Goal: Download file/media

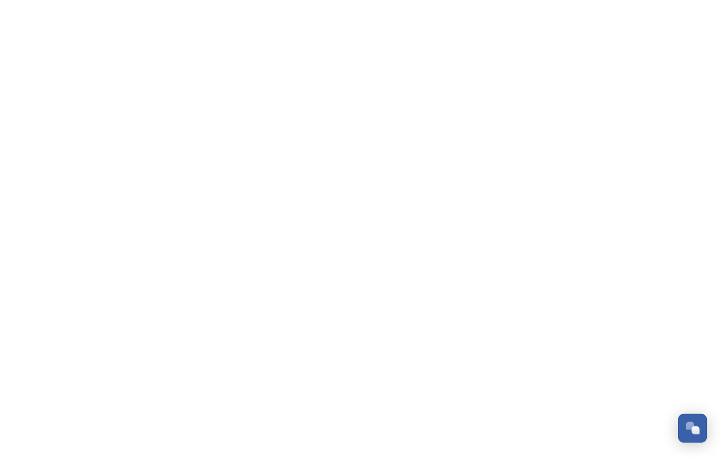
scroll to position [488, 0]
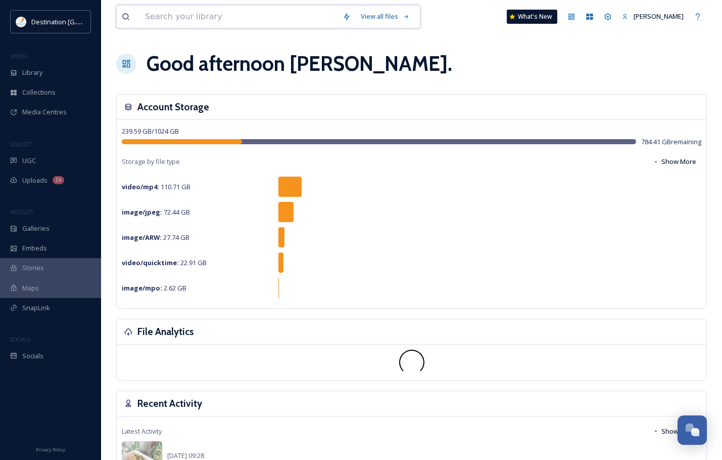
click at [212, 23] on input at bounding box center [239, 17] width 198 height 22
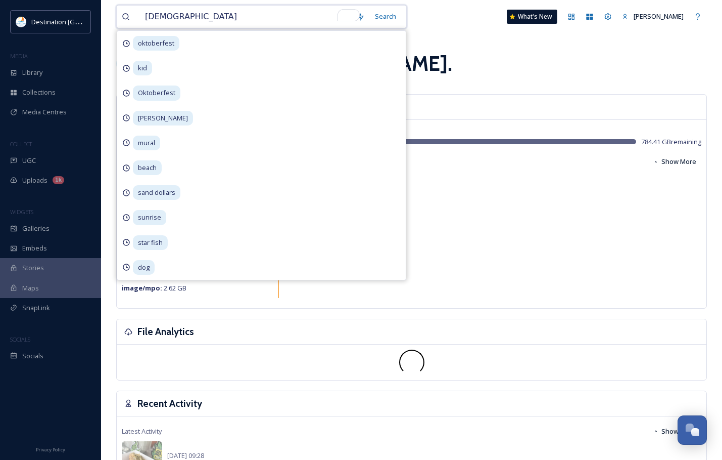
type input "christmas"
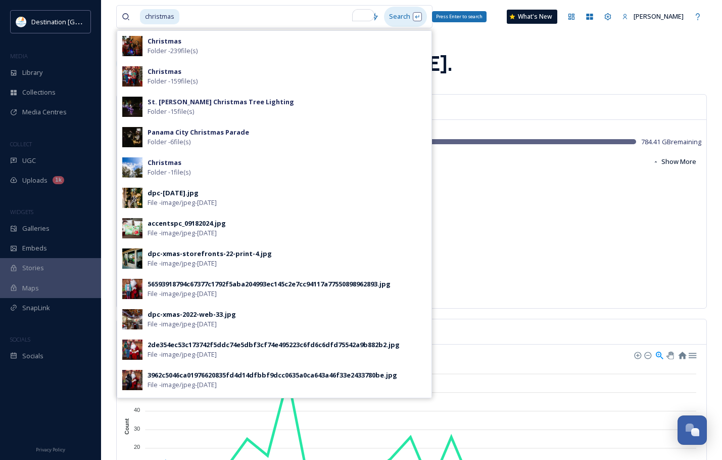
click at [418, 14] on div "Search Press Enter to search" at bounding box center [405, 17] width 43 height 20
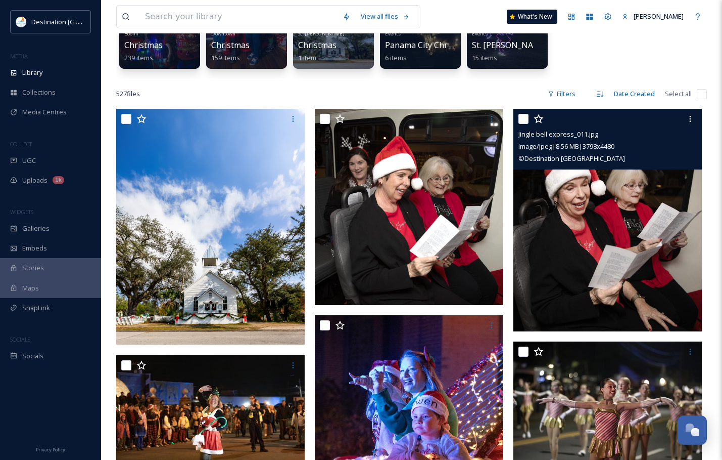
scroll to position [152, 0]
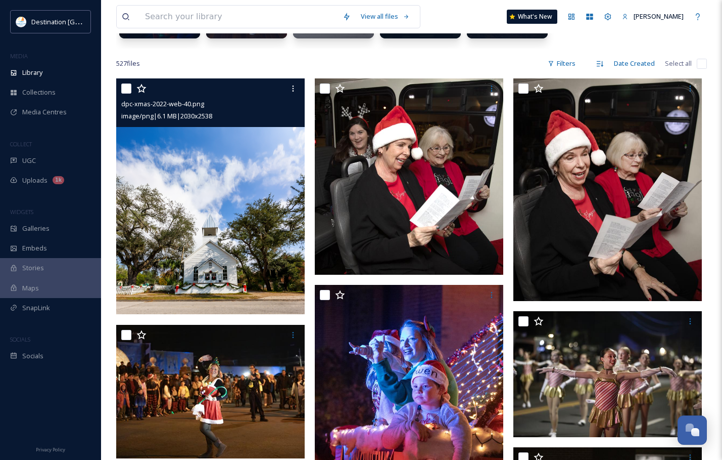
click at [269, 262] on img at bounding box center [210, 196] width 189 height 236
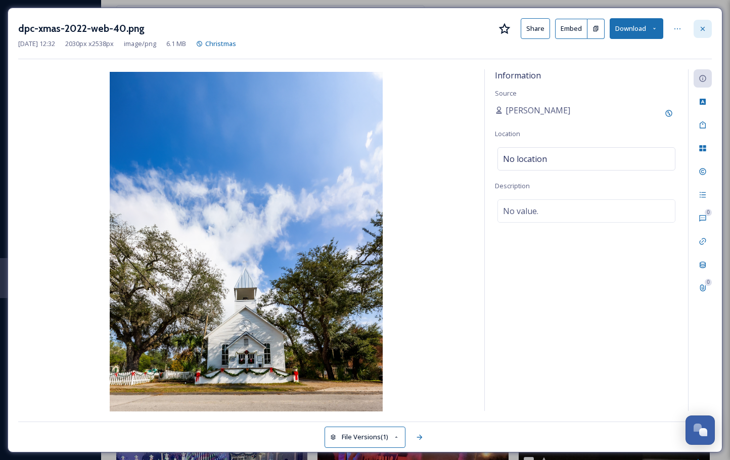
click at [699, 31] on icon at bounding box center [703, 29] width 8 height 8
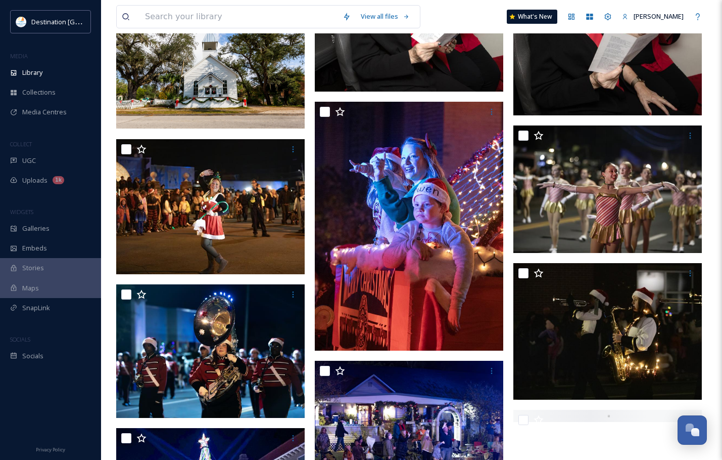
scroll to position [404, 0]
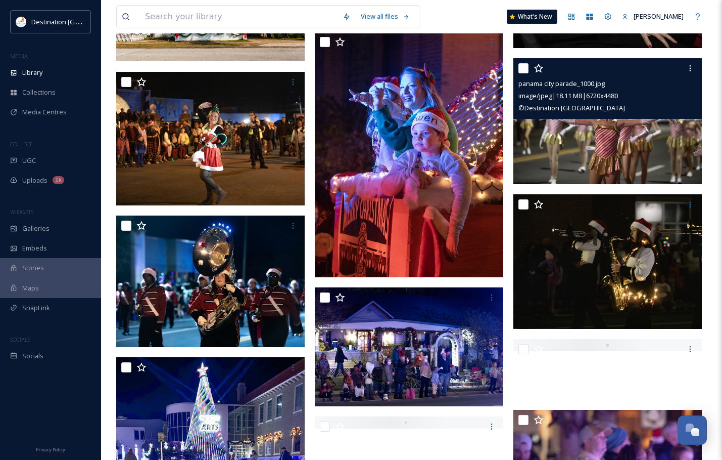
click at [598, 131] on img at bounding box center [608, 121] width 189 height 126
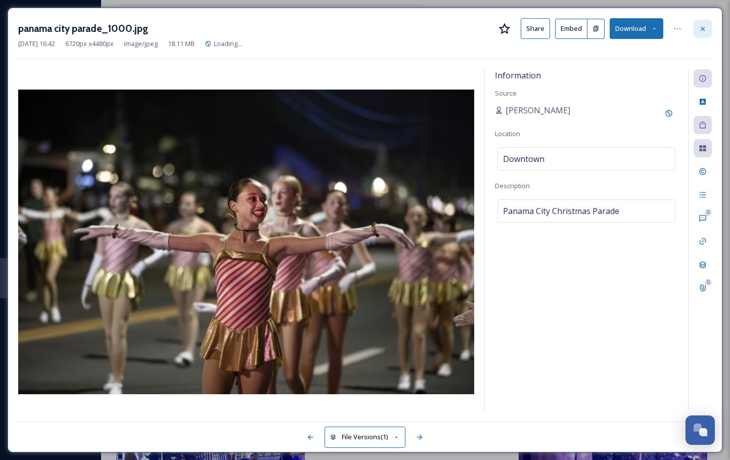
click at [705, 27] on icon at bounding box center [703, 29] width 8 height 8
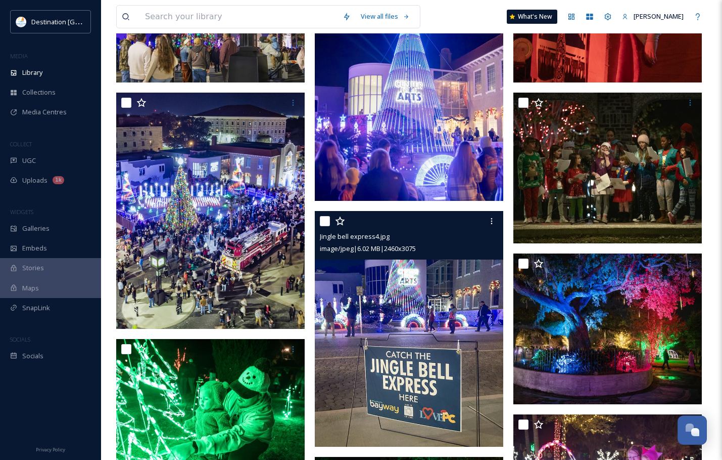
scroll to position [2224, 0]
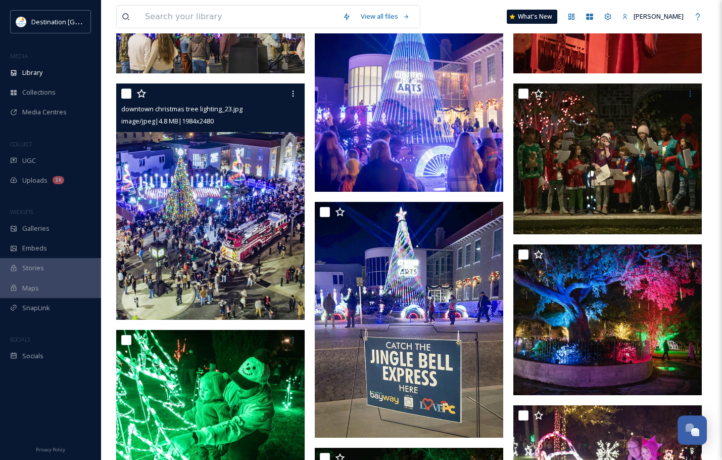
click at [170, 179] on img at bounding box center [210, 201] width 189 height 236
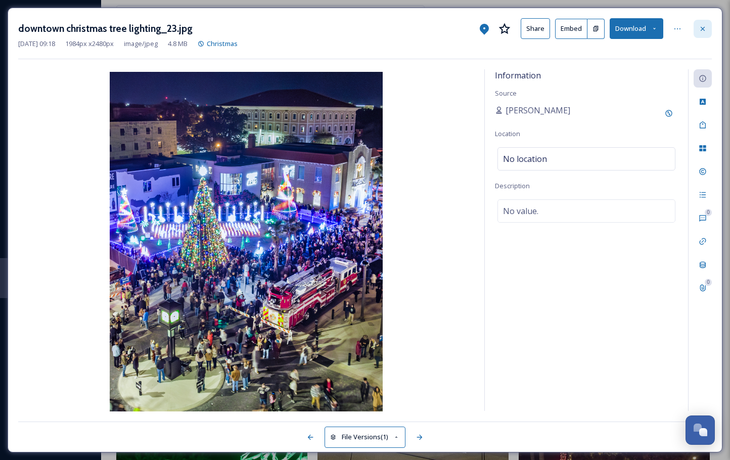
click at [699, 31] on icon at bounding box center [703, 29] width 8 height 8
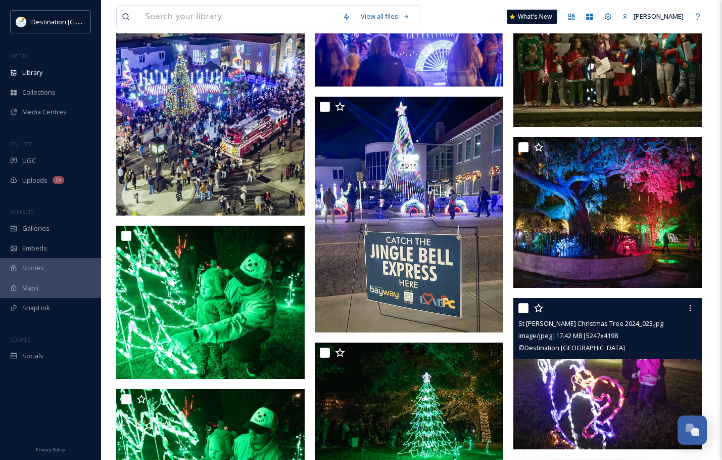
scroll to position [2426, 0]
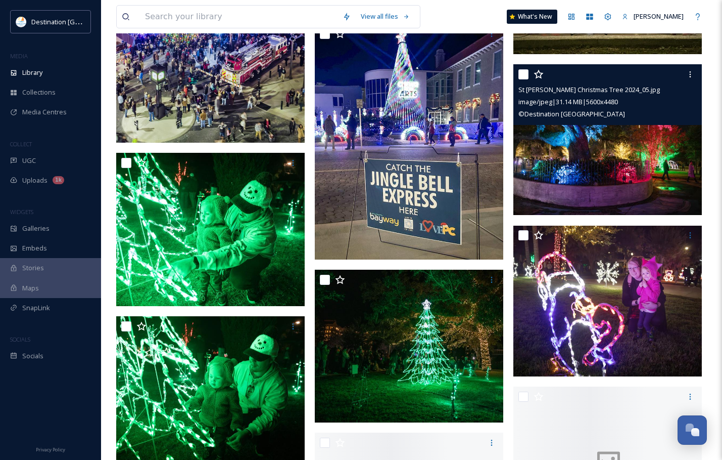
click at [598, 103] on span "image/jpeg | 31.14 MB | 5600 x 4480" at bounding box center [569, 101] width 100 height 9
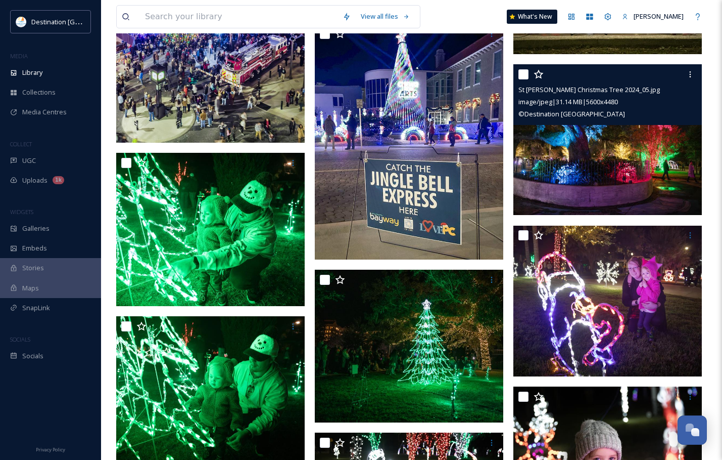
click at [621, 164] on img at bounding box center [608, 139] width 189 height 151
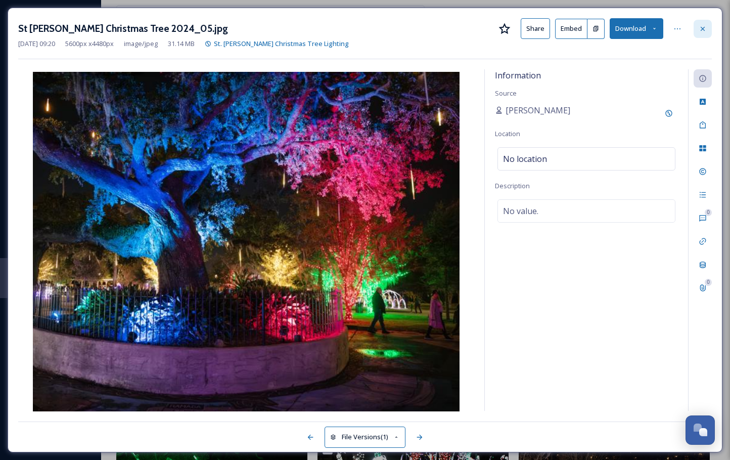
click at [697, 26] on div at bounding box center [703, 29] width 18 height 18
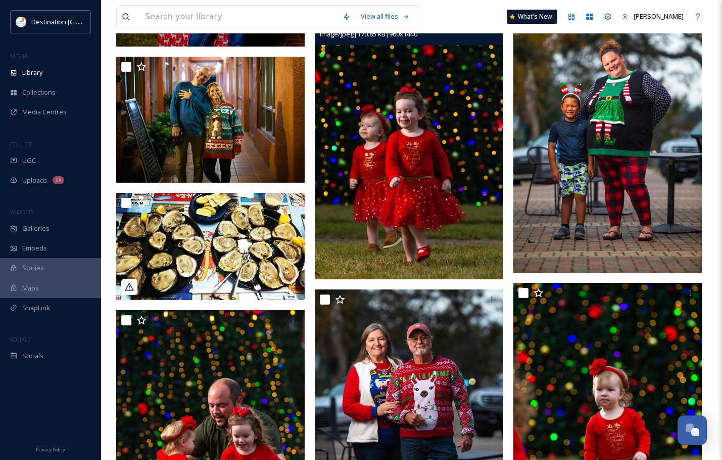
scroll to position [4904, 0]
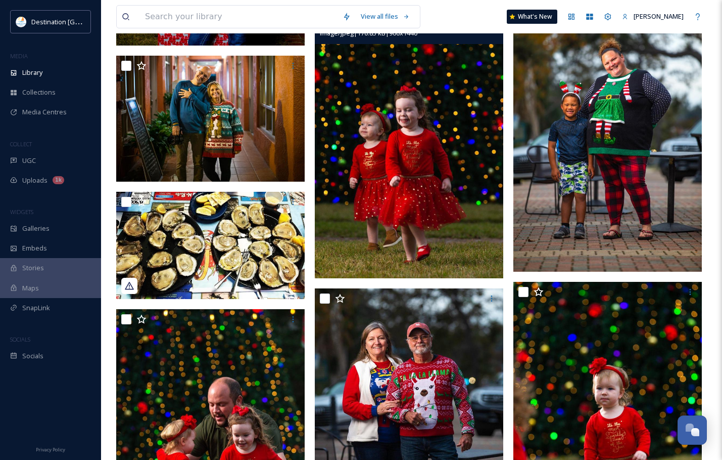
click at [397, 167] on img at bounding box center [409, 136] width 189 height 283
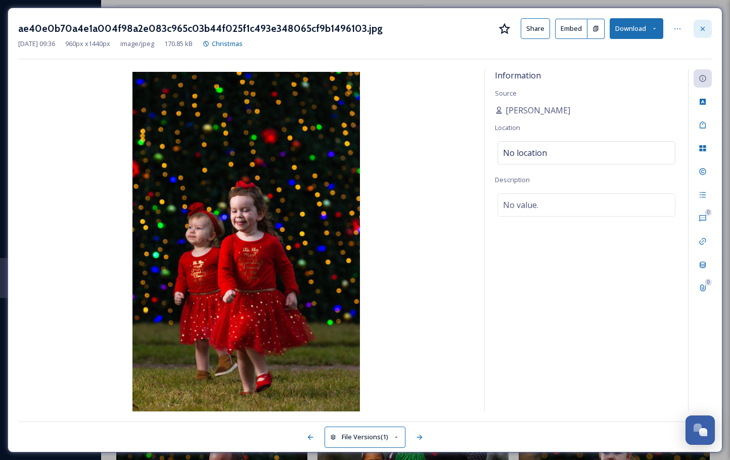
click at [704, 31] on icon at bounding box center [703, 29] width 8 height 8
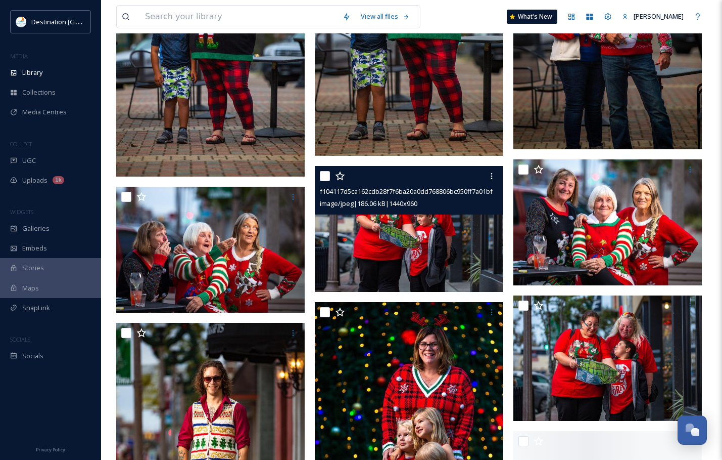
scroll to position [5712, 0]
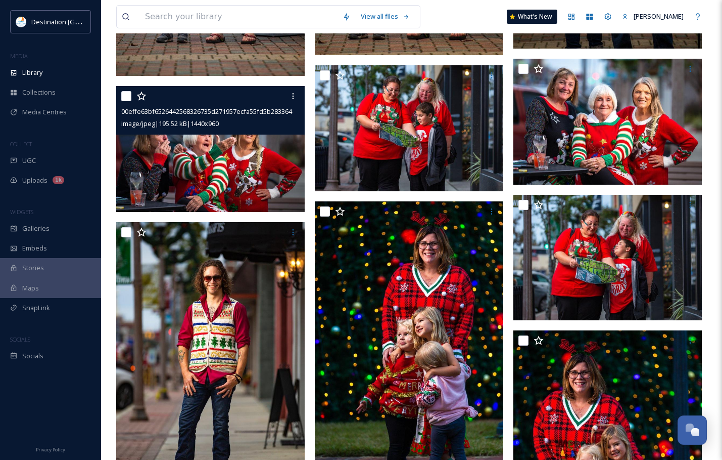
click at [208, 161] on img at bounding box center [210, 149] width 189 height 126
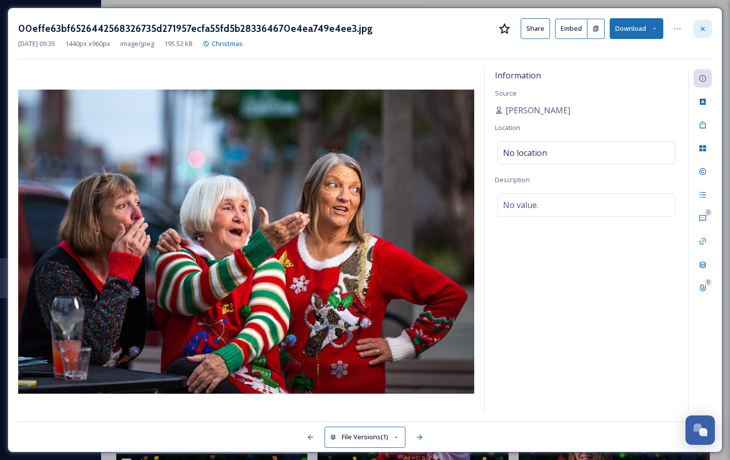
click at [703, 25] on icon at bounding box center [703, 29] width 8 height 8
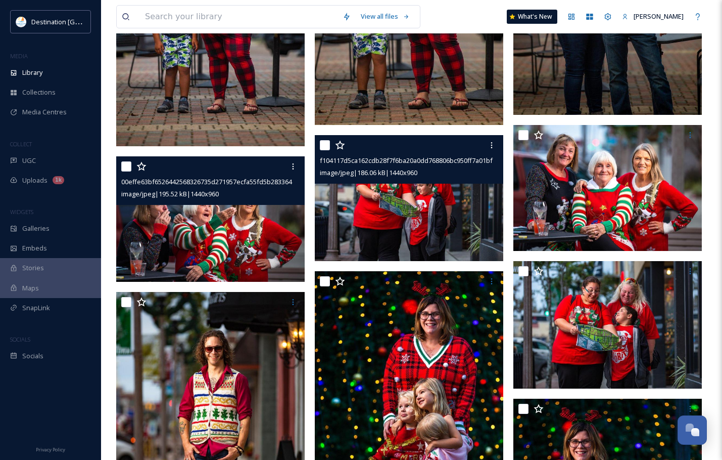
click at [400, 232] on img at bounding box center [409, 198] width 189 height 126
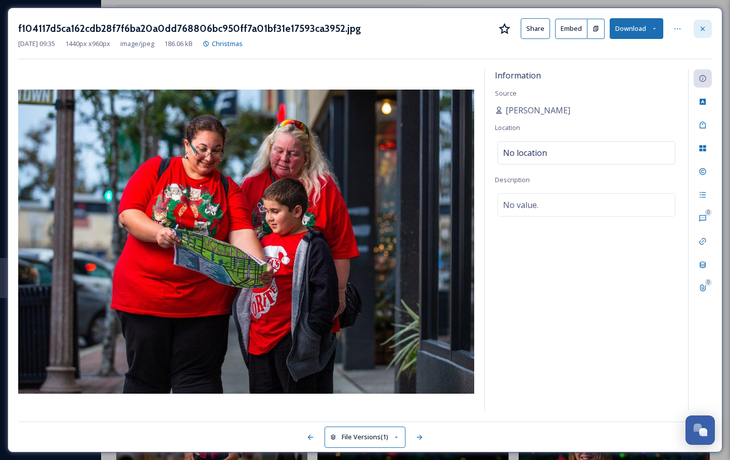
click at [704, 37] on div at bounding box center [703, 29] width 18 height 18
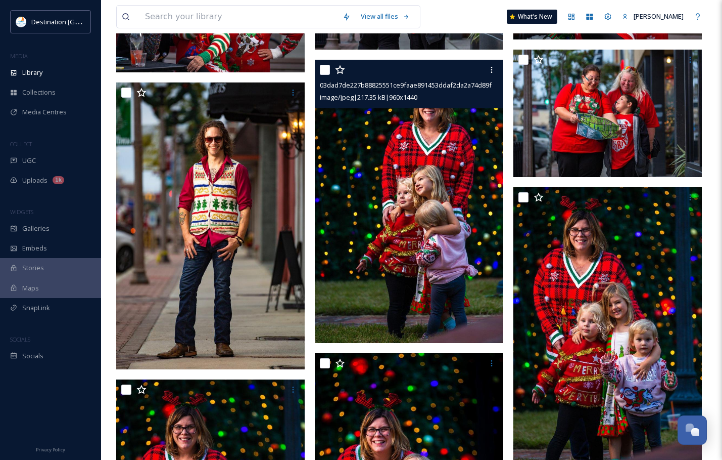
scroll to position [5965, 0]
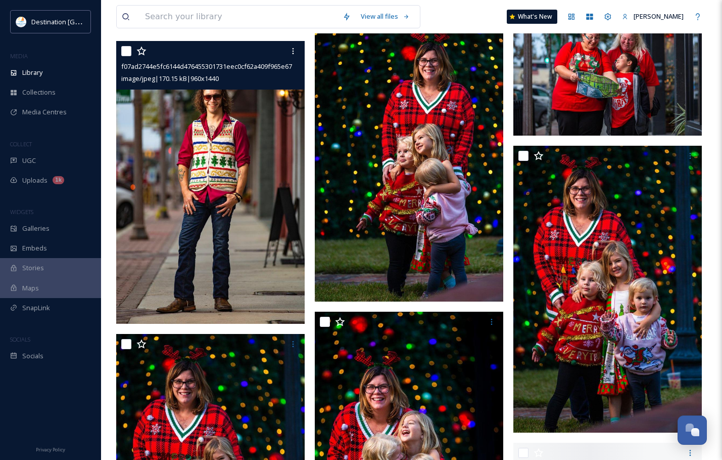
click at [213, 247] on img at bounding box center [210, 182] width 189 height 283
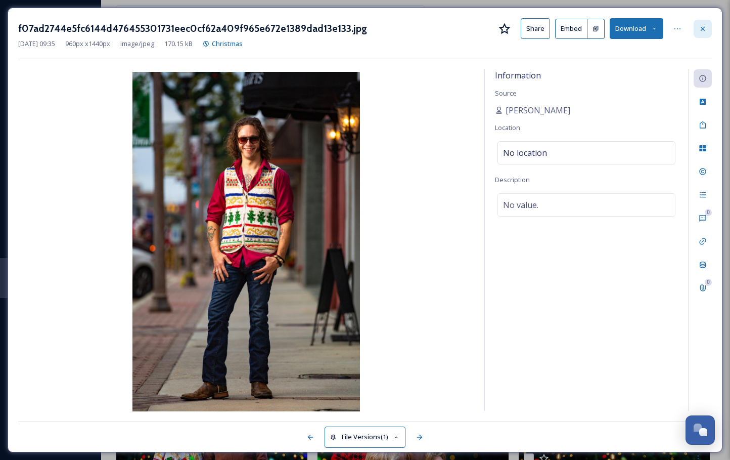
click at [709, 28] on div at bounding box center [703, 29] width 18 height 18
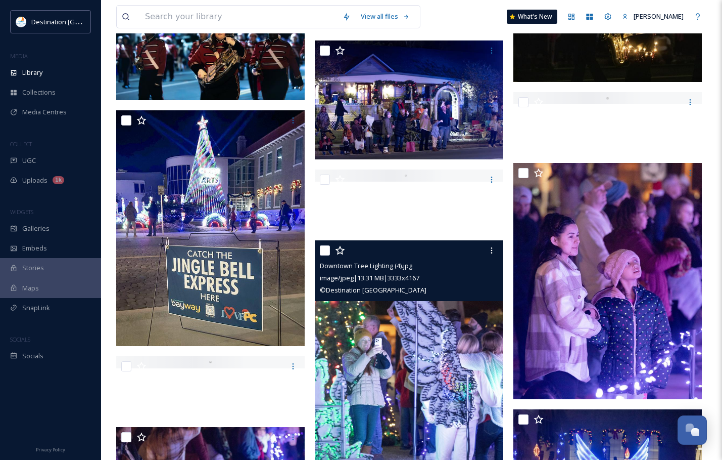
scroll to position [809, 0]
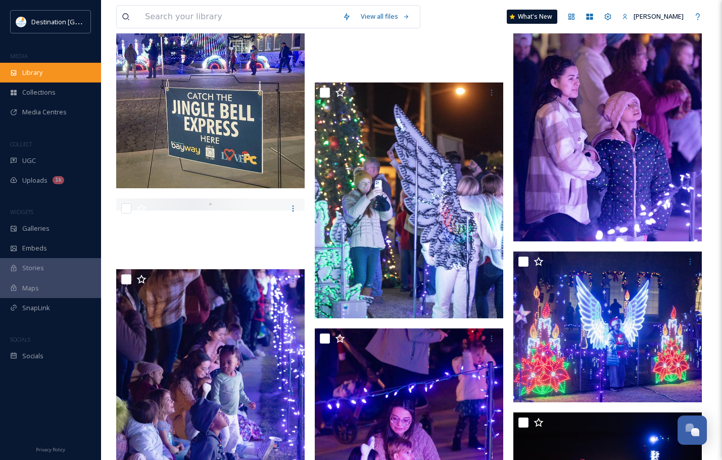
click at [59, 77] on div "Library" at bounding box center [50, 73] width 101 height 20
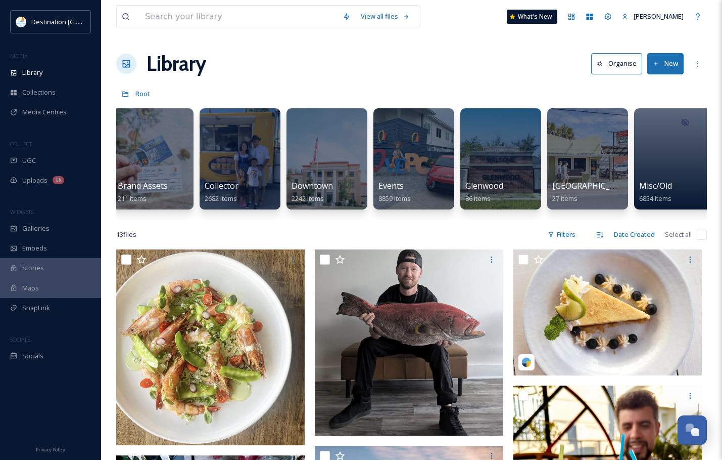
scroll to position [0, 391]
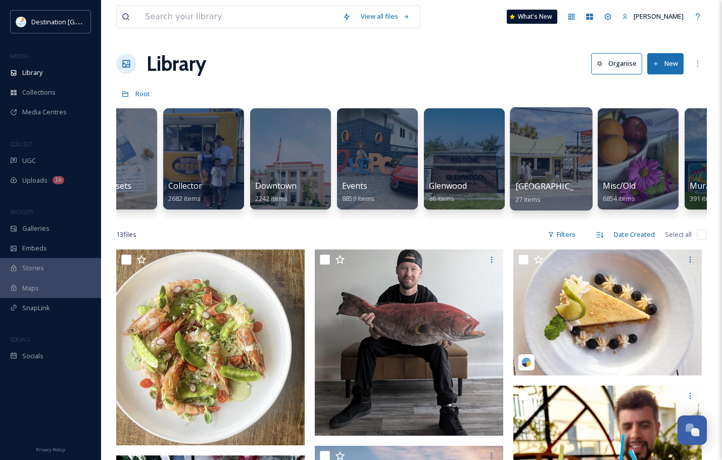
click at [552, 170] on div at bounding box center [551, 158] width 82 height 103
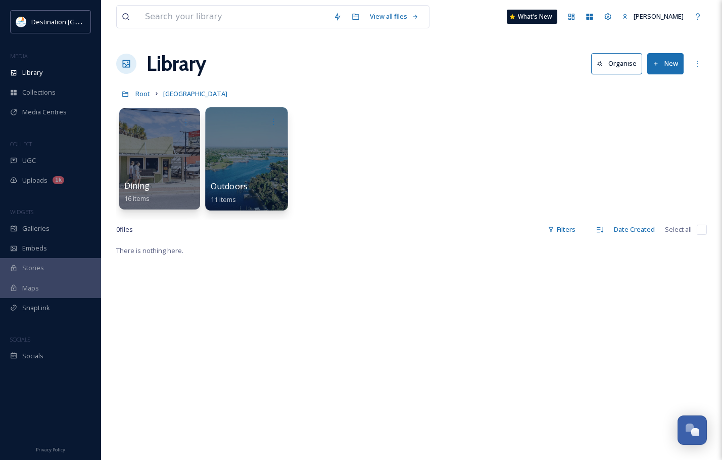
click at [269, 178] on div at bounding box center [246, 158] width 82 height 103
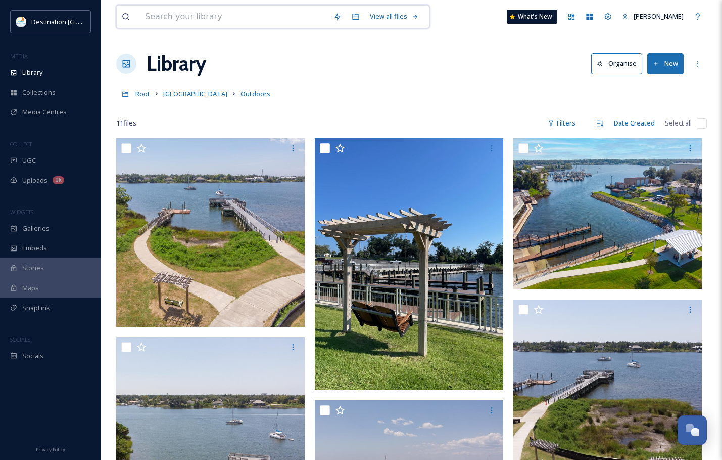
click at [181, 21] on input at bounding box center [234, 17] width 189 height 22
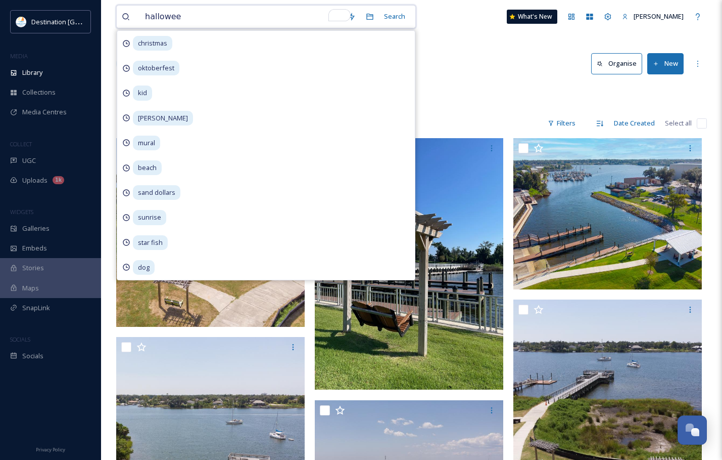
type input "halloween"
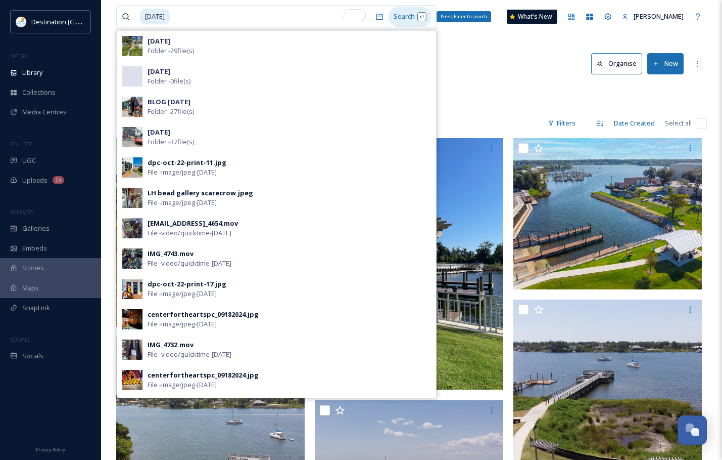
click at [424, 17] on div "Search Press Enter to search" at bounding box center [410, 17] width 43 height 20
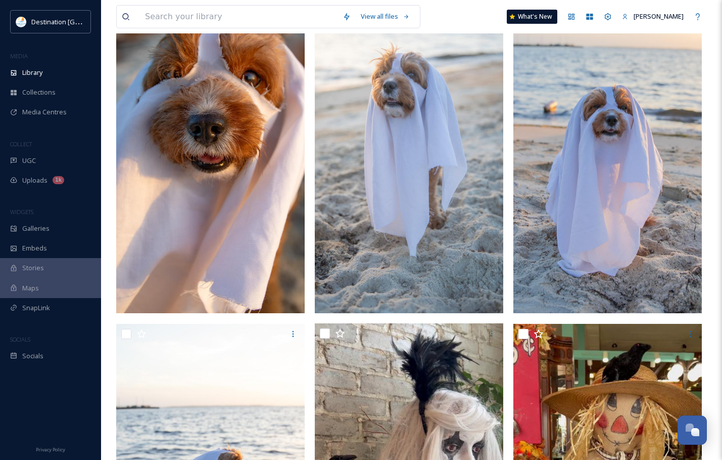
scroll to position [960, 0]
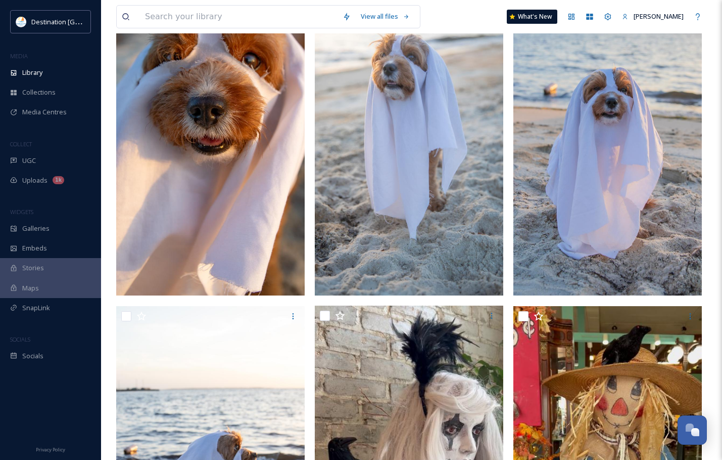
click at [436, 195] on img at bounding box center [409, 127] width 189 height 335
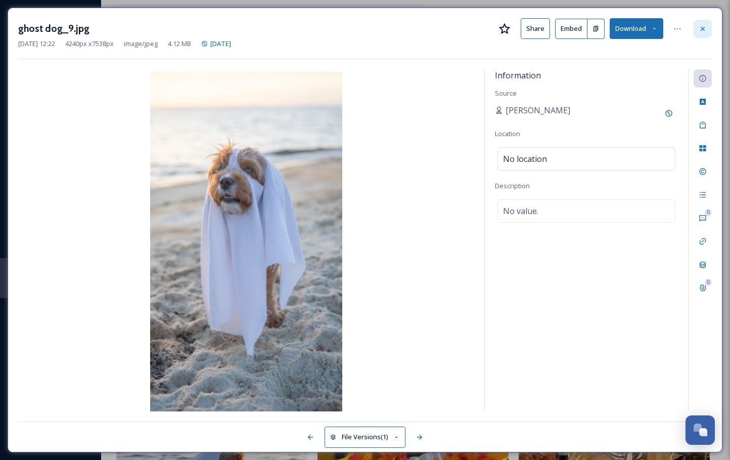
click at [704, 27] on icon at bounding box center [703, 28] width 4 height 4
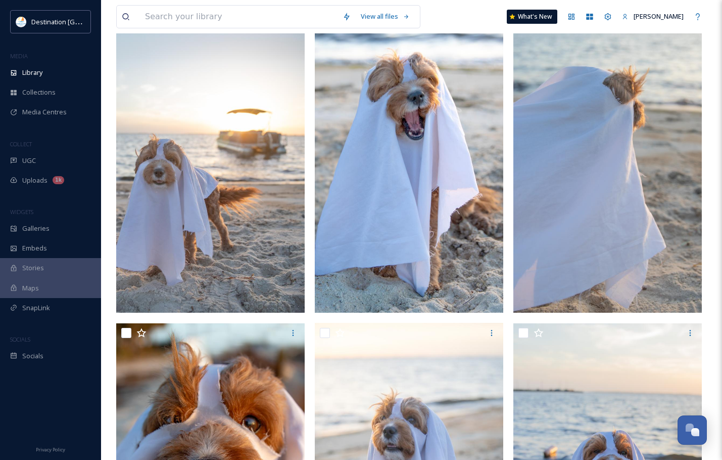
scroll to position [547, 0]
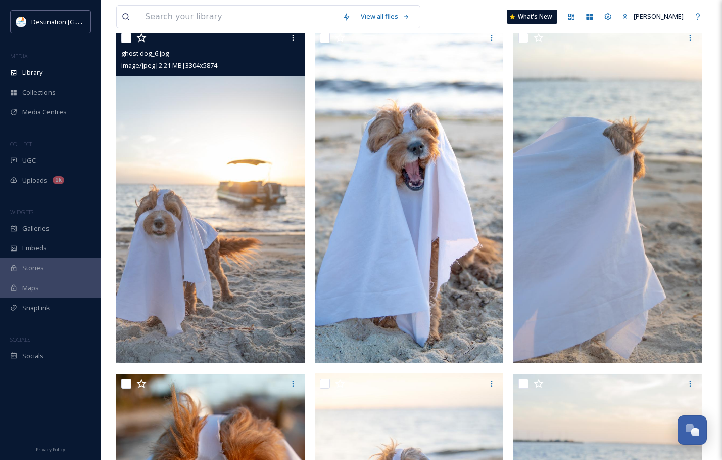
click at [206, 267] on img at bounding box center [210, 195] width 189 height 335
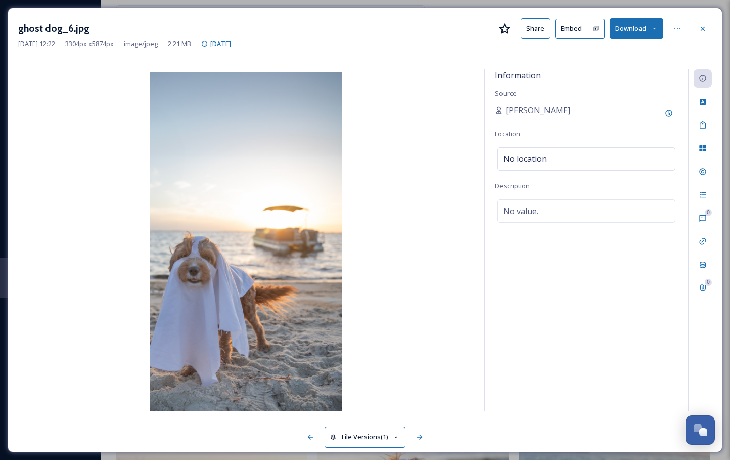
click at [654, 34] on button "Download" at bounding box center [637, 28] width 54 height 21
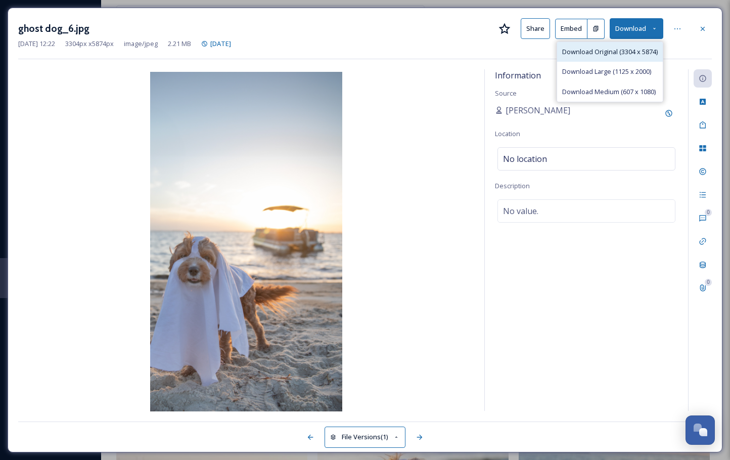
click at [608, 58] on div "Download Original (3304 x 5874)" at bounding box center [610, 52] width 106 height 20
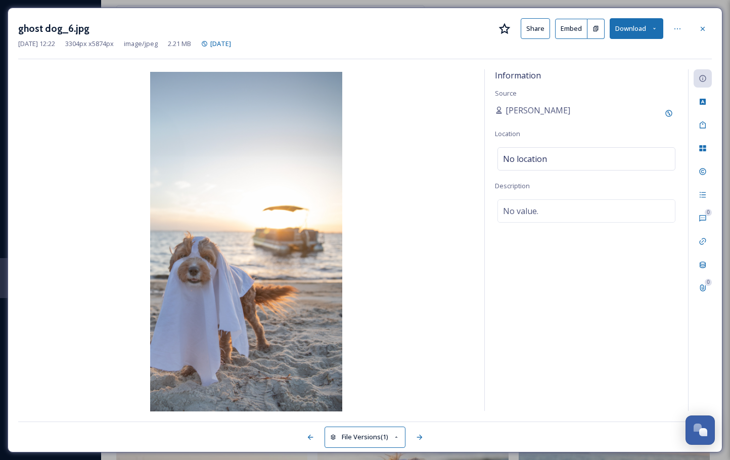
click at [705, 27] on icon at bounding box center [703, 29] width 8 height 8
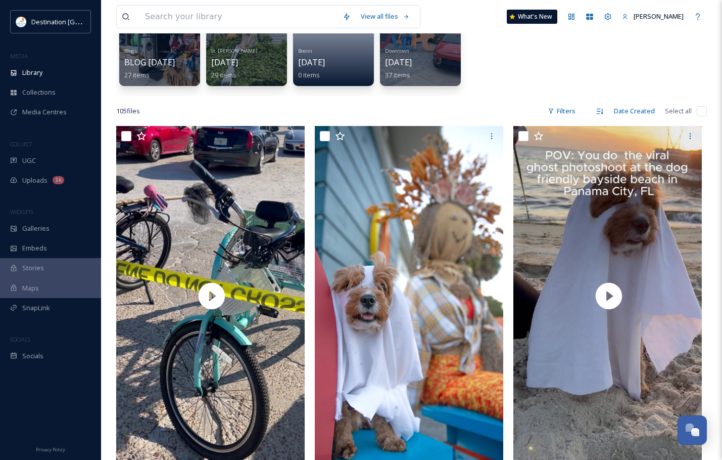
scroll to position [93, 0]
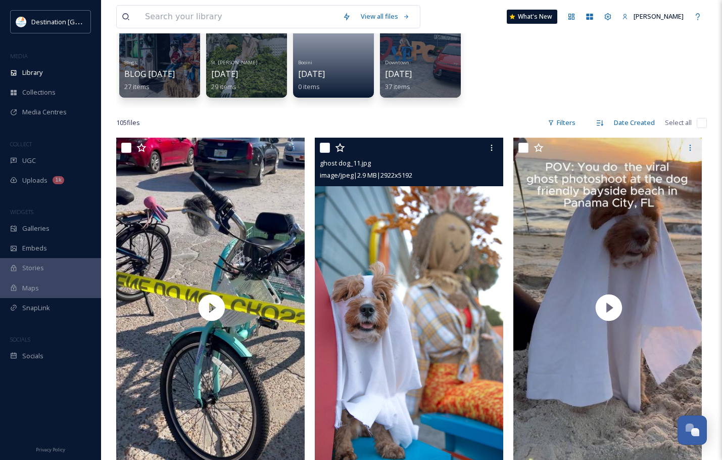
click at [411, 326] on img at bounding box center [409, 305] width 189 height 335
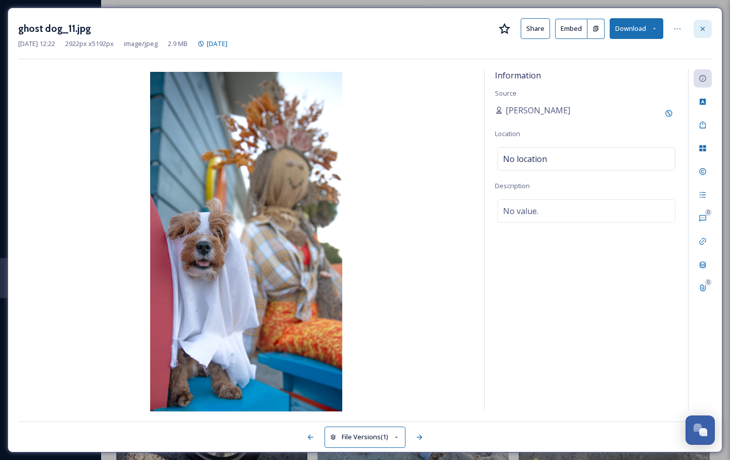
click at [705, 26] on icon at bounding box center [703, 29] width 8 height 8
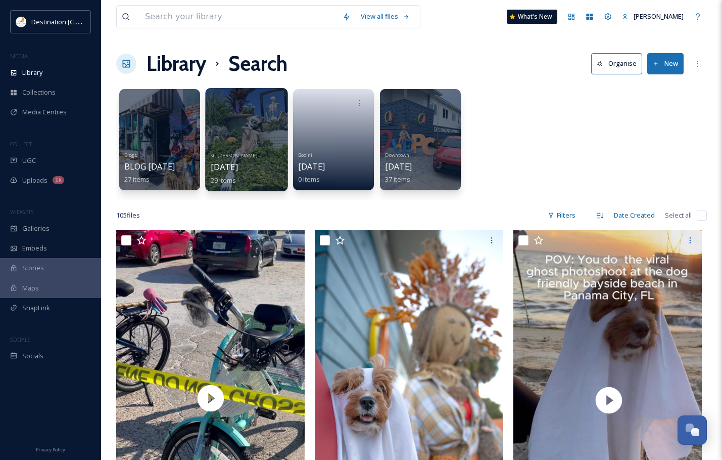
click at [271, 134] on div at bounding box center [246, 139] width 82 height 103
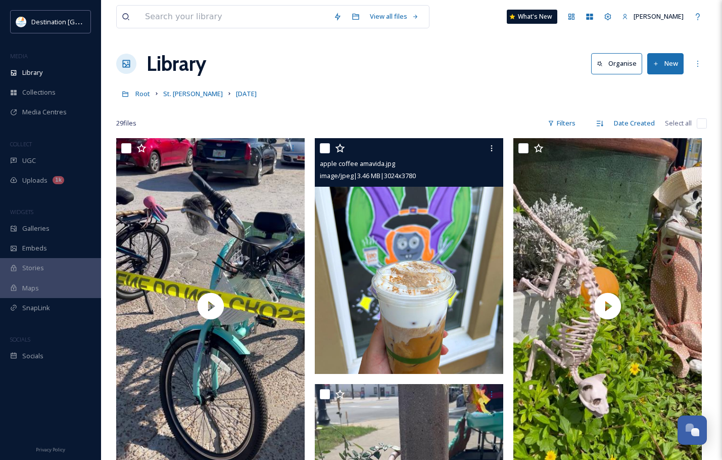
click at [382, 294] on img at bounding box center [409, 256] width 189 height 236
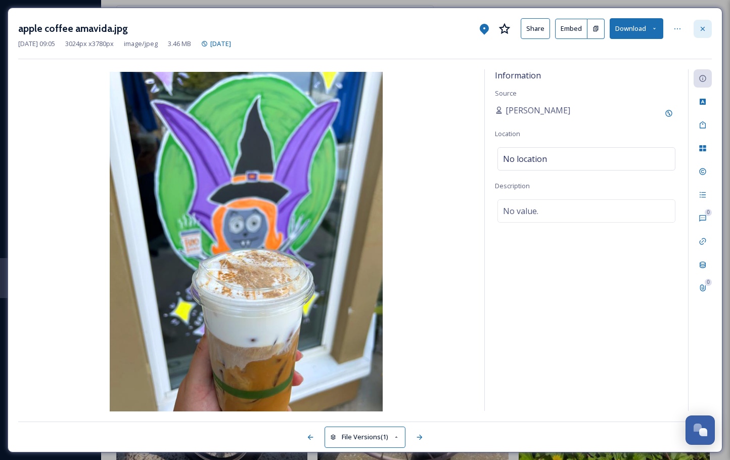
click at [696, 31] on div at bounding box center [703, 29] width 18 height 18
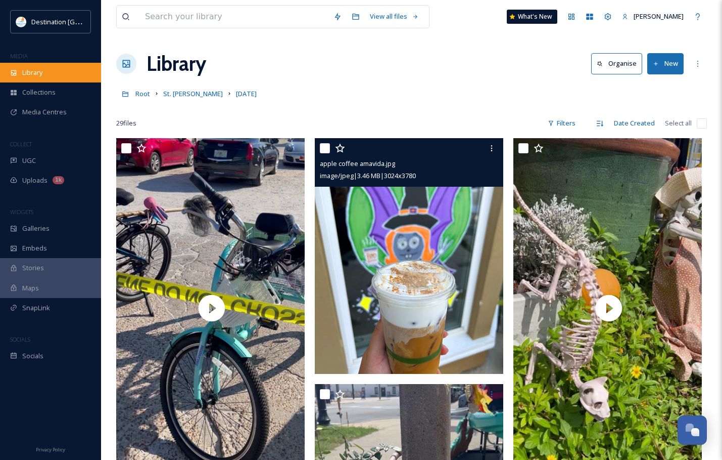
click at [51, 72] on div "Library" at bounding box center [50, 73] width 101 height 20
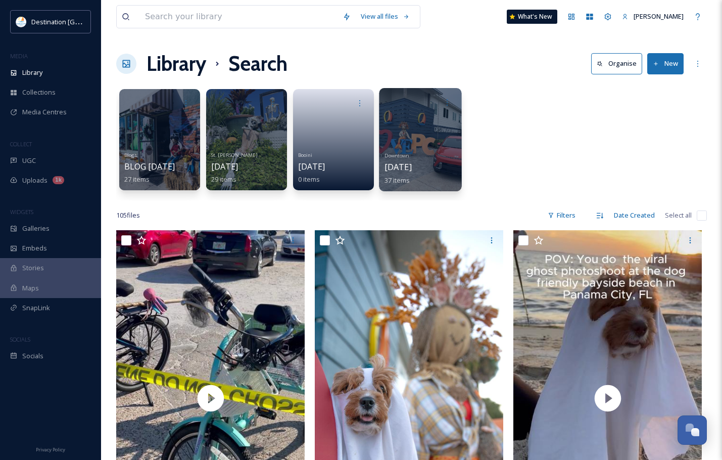
click at [433, 152] on div "Downtown Halloween 37 items" at bounding box center [421, 166] width 72 height 37
click at [412, 163] on span "Halloween" at bounding box center [398, 166] width 27 height 11
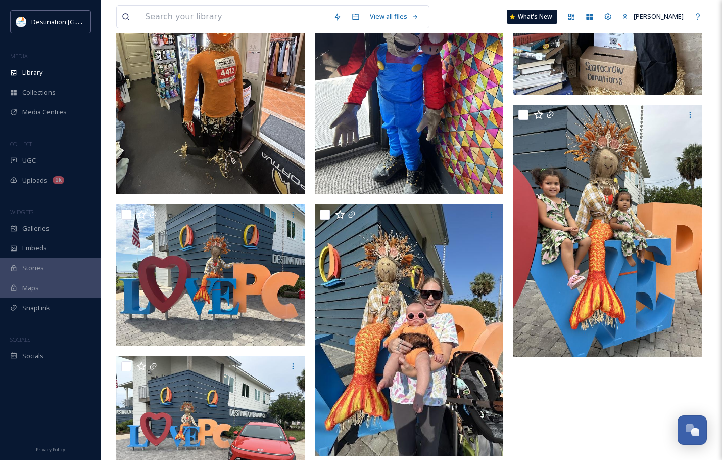
scroll to position [3452, 0]
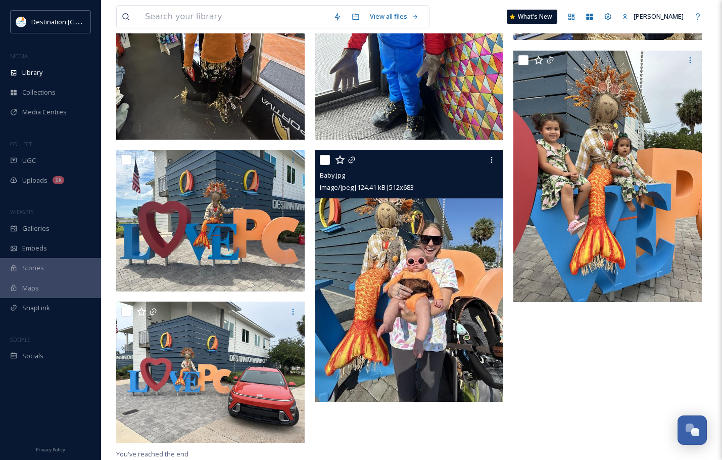
click at [425, 287] on img at bounding box center [409, 276] width 189 height 252
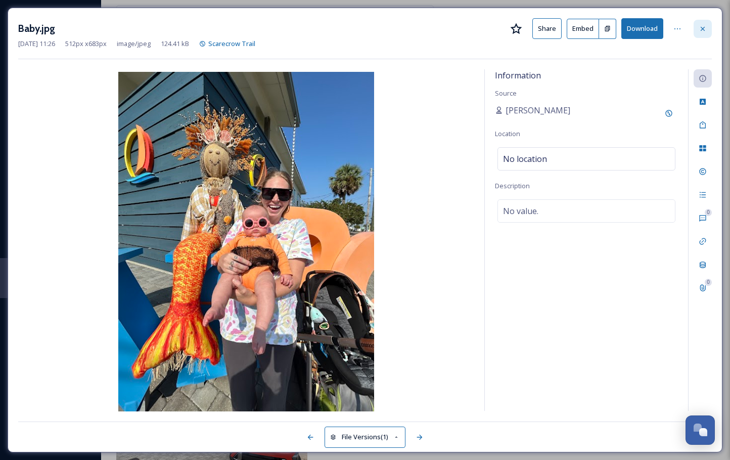
click at [705, 27] on icon at bounding box center [703, 29] width 8 height 8
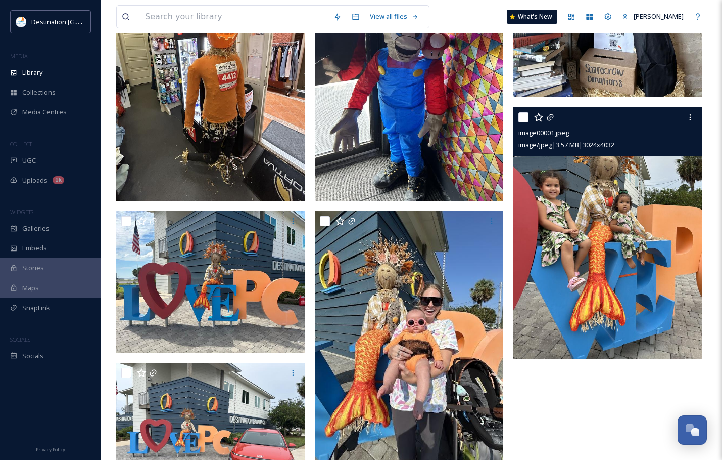
scroll to position [3497, 0]
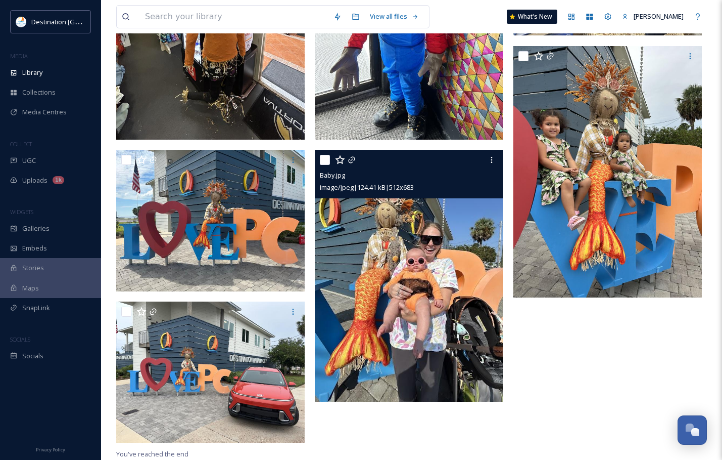
click at [404, 260] on img at bounding box center [409, 276] width 189 height 252
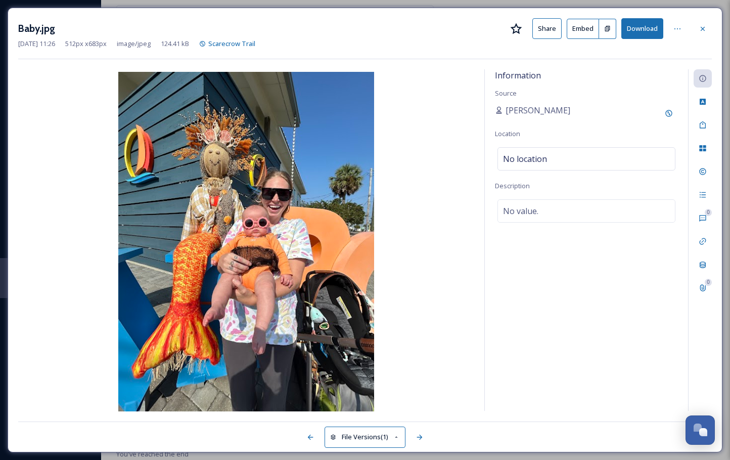
click at [701, 25] on icon at bounding box center [703, 29] width 8 height 8
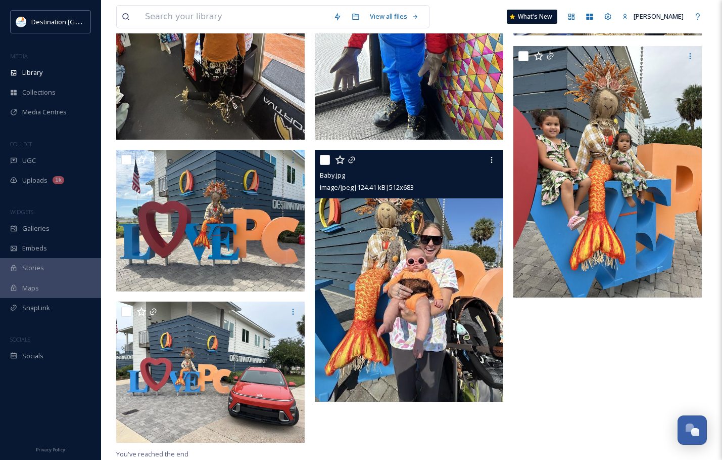
click at [414, 259] on img at bounding box center [409, 276] width 189 height 252
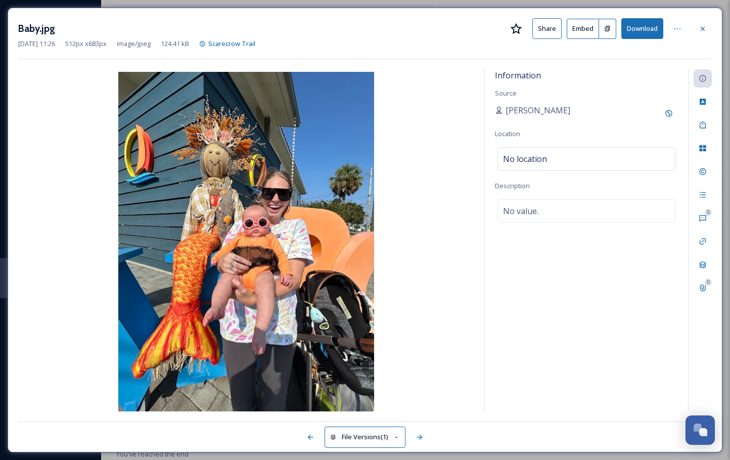
click at [654, 26] on button "Download" at bounding box center [642, 28] width 42 height 21
click at [703, 30] on icon at bounding box center [703, 29] width 8 height 8
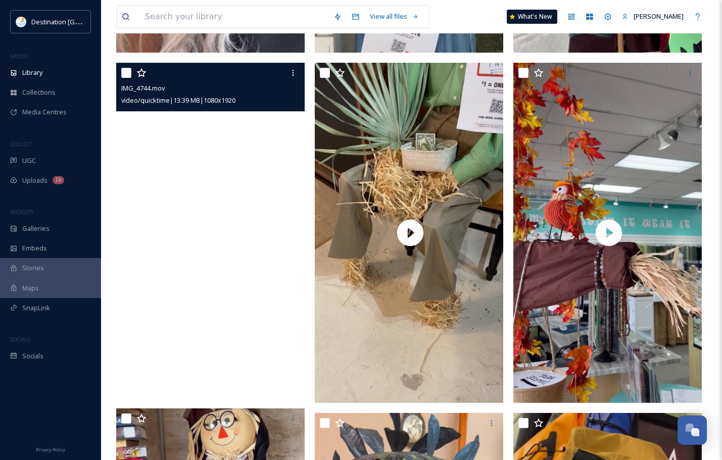
scroll to position [1121, 0]
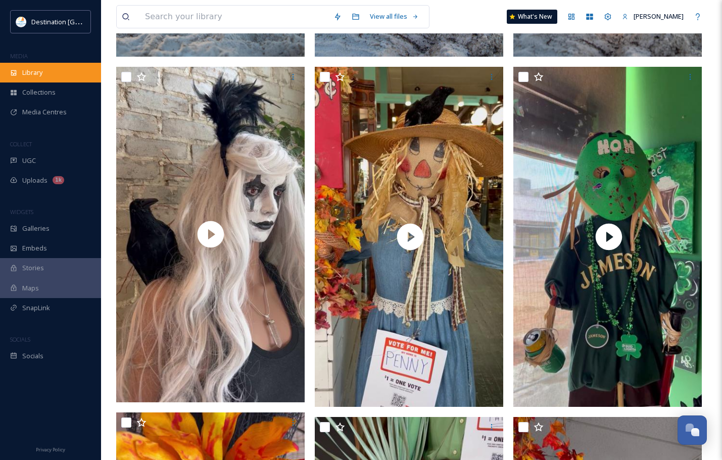
click at [40, 74] on span "Library" at bounding box center [32, 73] width 20 height 10
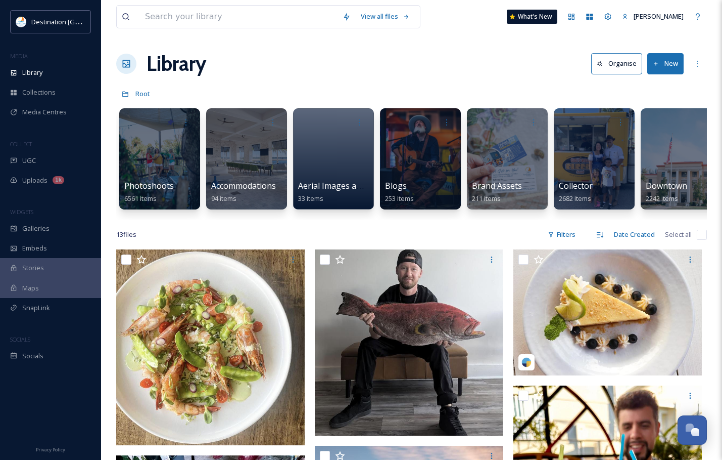
drag, startPoint x: 302, startPoint y: 219, endPoint x: 410, endPoint y: 229, distance: 108.7
click at [27, 76] on span "Library" at bounding box center [32, 73] width 20 height 10
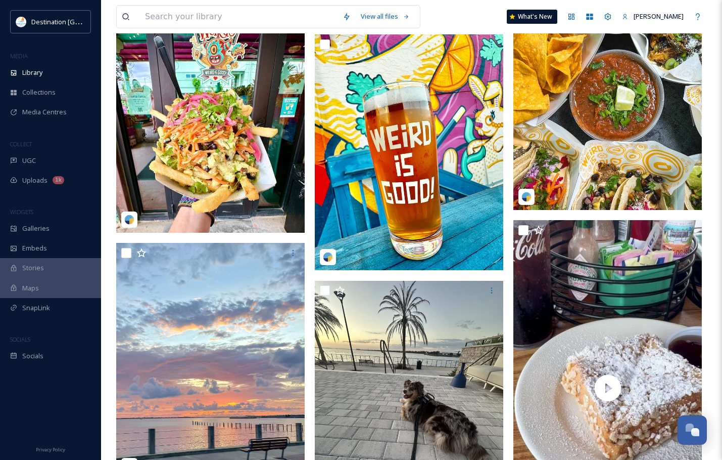
scroll to position [657, 0]
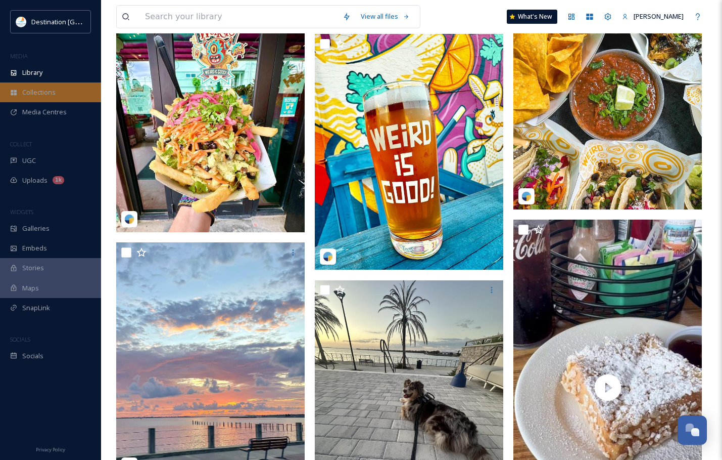
click at [44, 83] on div "Collections" at bounding box center [50, 92] width 101 height 20
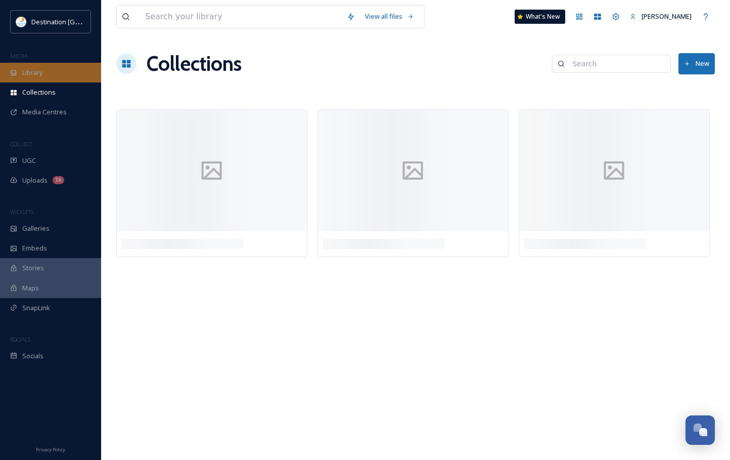
click at [40, 75] on span "Library" at bounding box center [32, 73] width 20 height 10
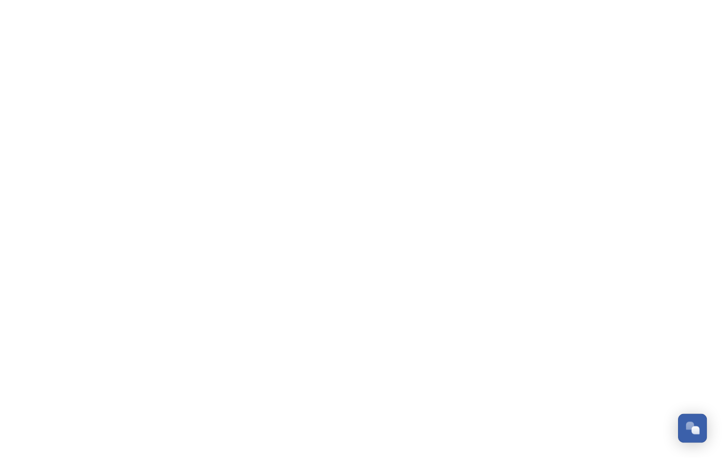
scroll to position [488, 0]
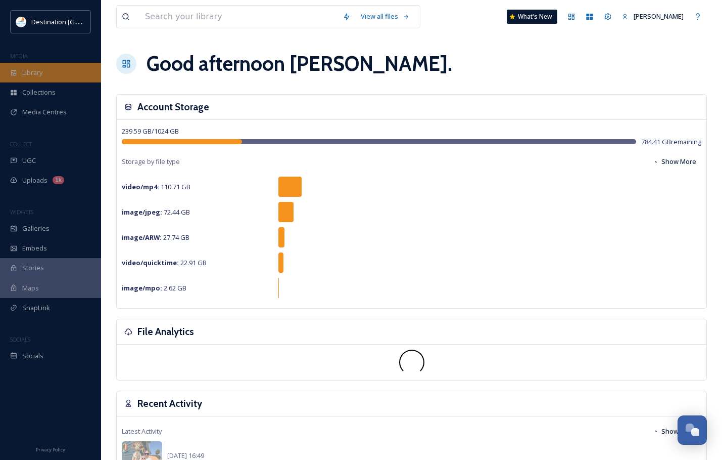
click at [22, 66] on div "Library" at bounding box center [50, 73] width 101 height 20
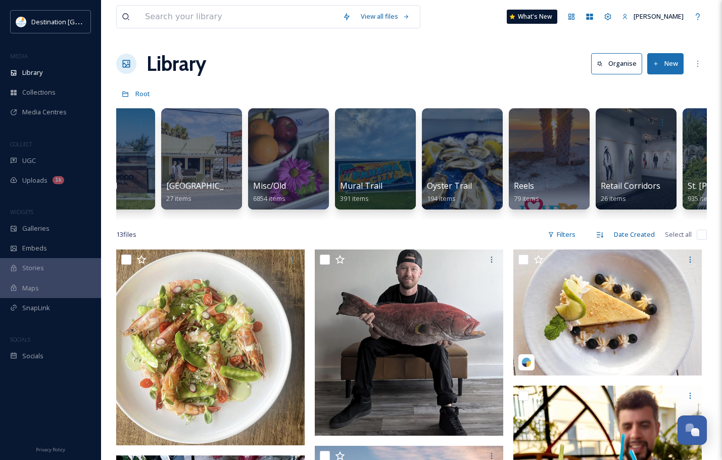
scroll to position [0, 745]
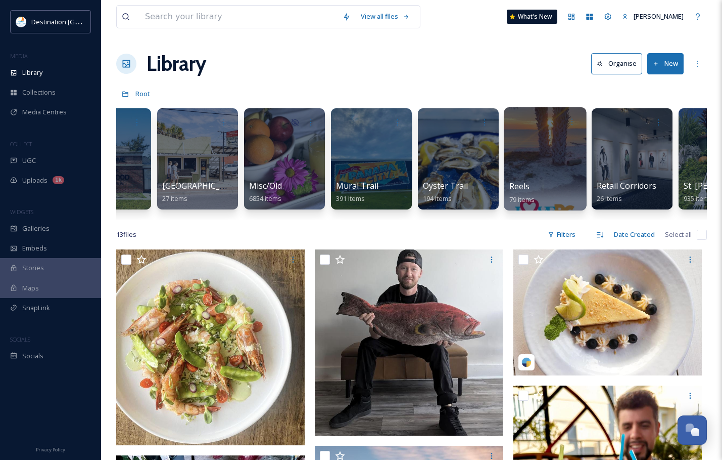
click at [534, 164] on div at bounding box center [545, 158] width 82 height 103
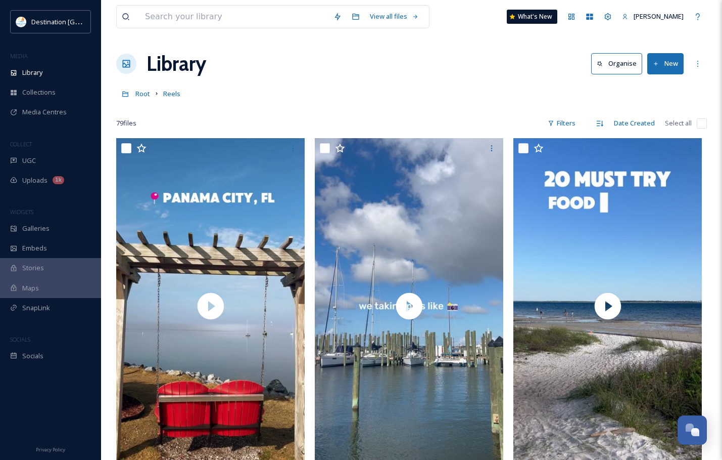
click at [672, 70] on button "New" at bounding box center [666, 63] width 36 height 21
click at [647, 87] on span "File Upload" at bounding box center [661, 87] width 33 height 10
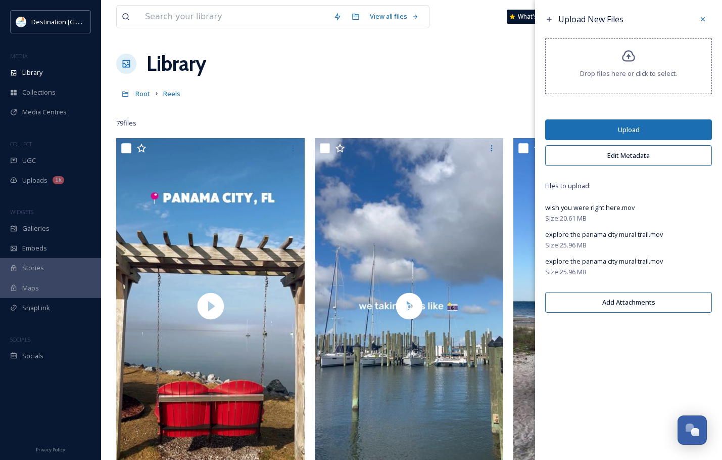
click at [612, 126] on button "Upload" at bounding box center [628, 129] width 167 height 21
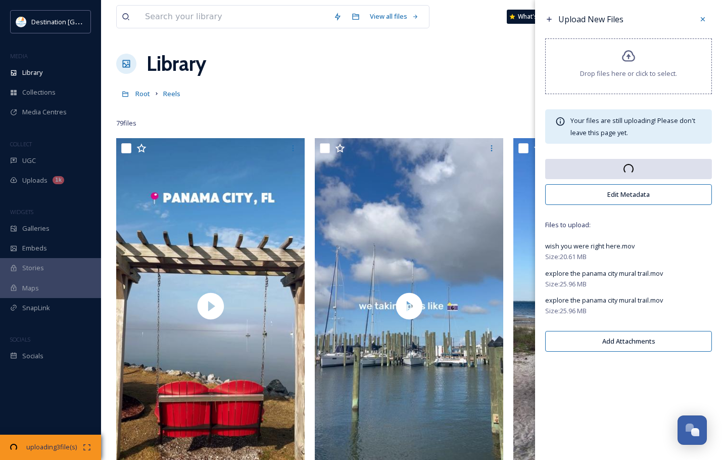
click at [615, 301] on span "explore the panama city mural trail.mov" at bounding box center [604, 299] width 118 height 9
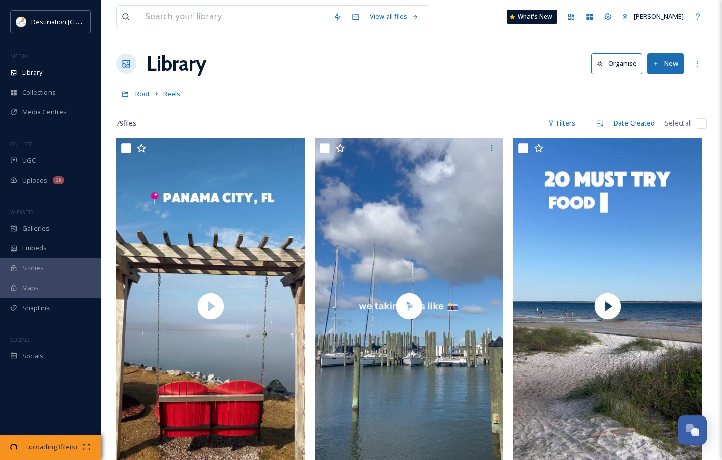
click at [369, 54] on div "Library Organise New" at bounding box center [411, 64] width 591 height 30
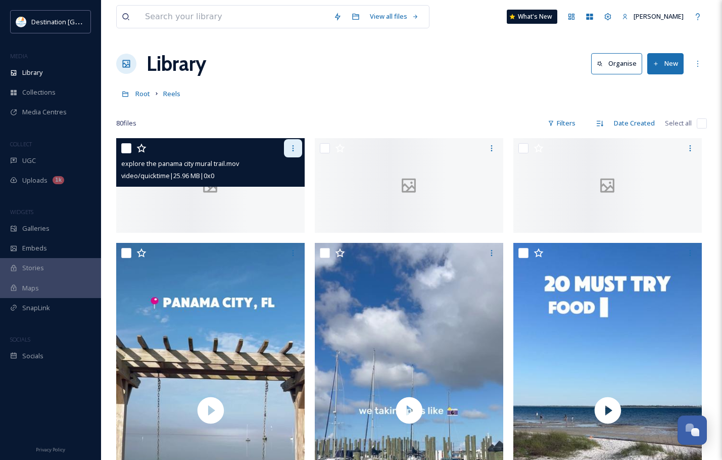
click at [291, 150] on icon at bounding box center [293, 148] width 8 height 8
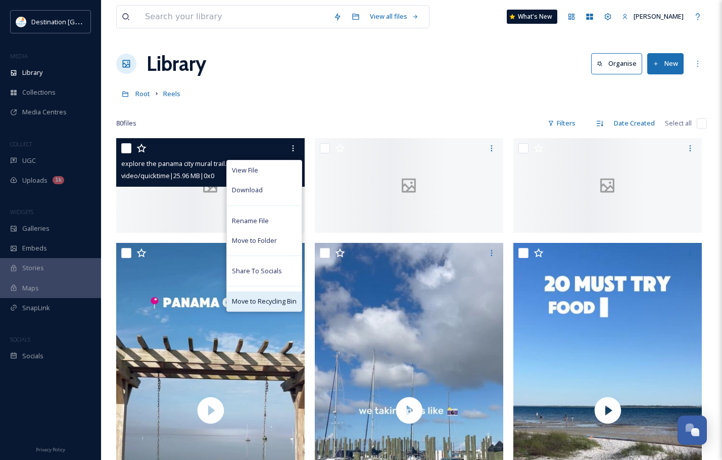
click at [262, 297] on span "Move to Recycling Bin" at bounding box center [264, 301] width 65 height 10
